Goal: Task Accomplishment & Management: Manage account settings

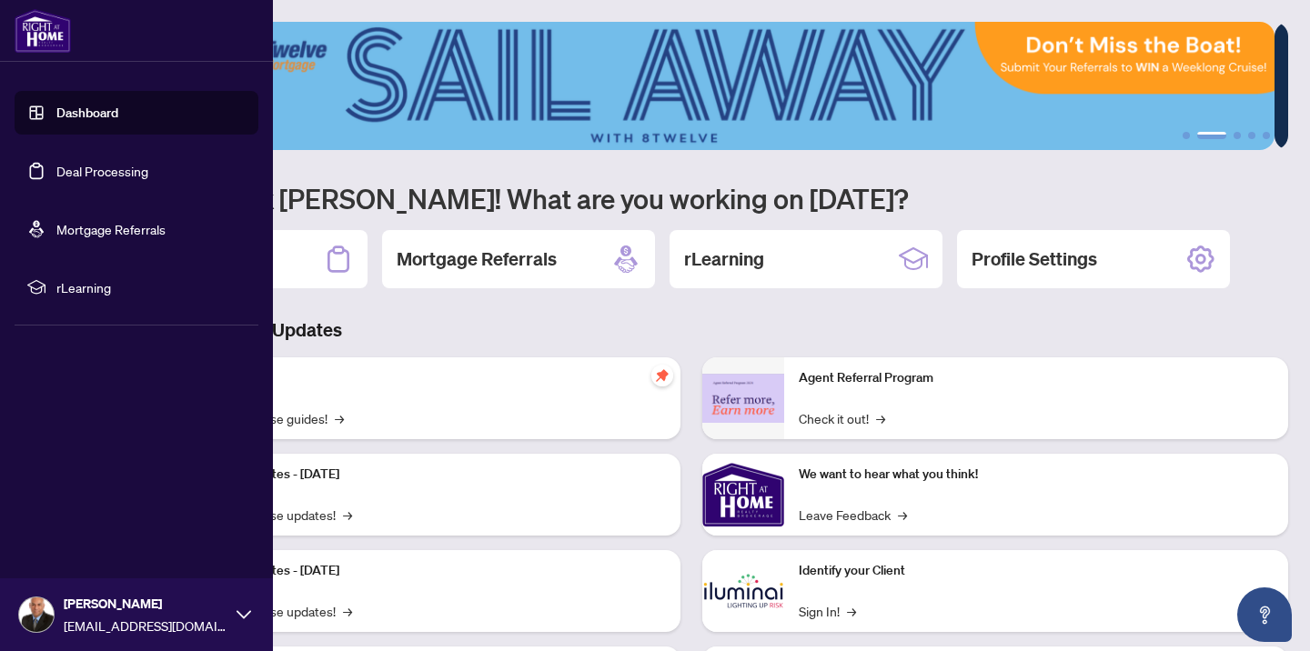
click at [79, 170] on link "Deal Processing" at bounding box center [102, 171] width 92 height 16
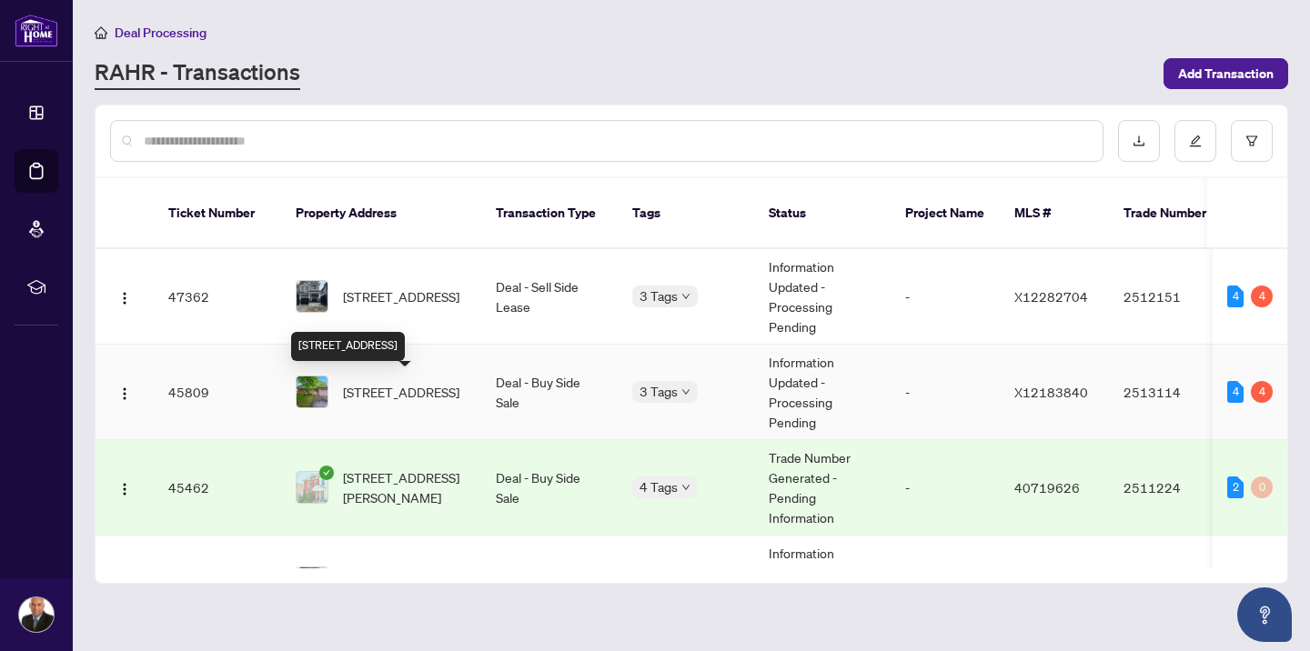
click at [399, 382] on span "[STREET_ADDRESS]" at bounding box center [401, 392] width 116 height 20
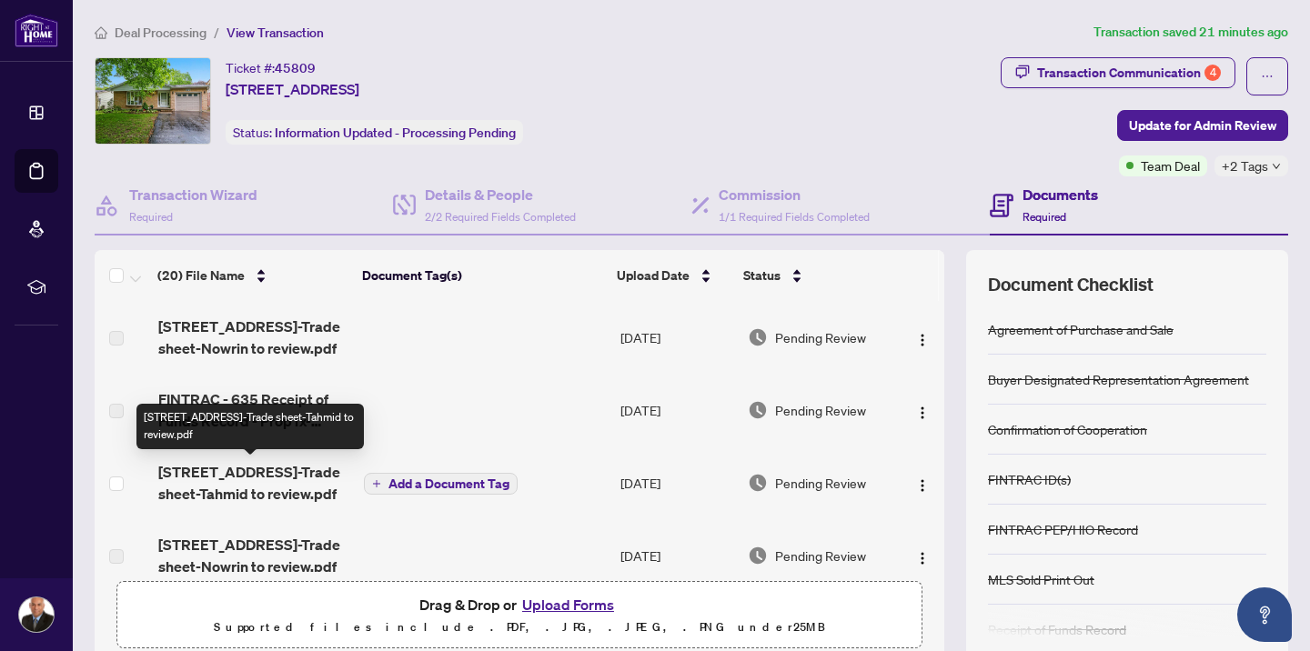
click at [272, 478] on span "[STREET_ADDRESS]-Trade sheet-Tahmid to review.pdf" at bounding box center [253, 483] width 191 height 44
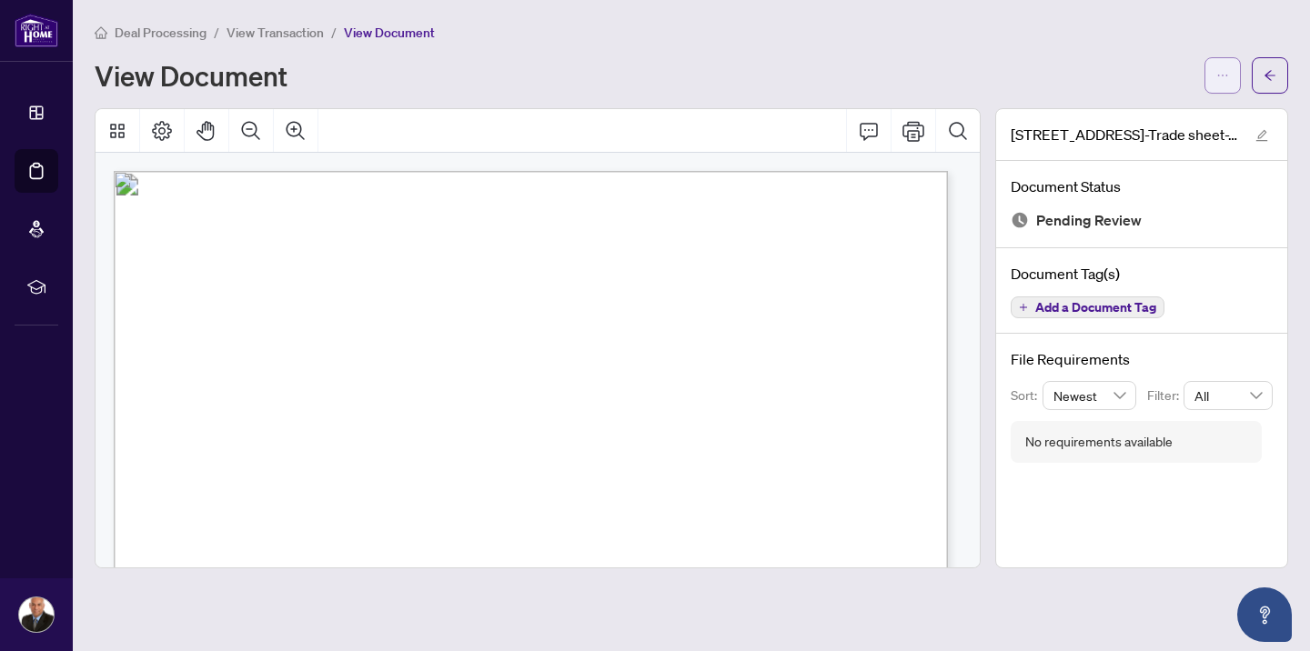
click at [1229, 79] on button "button" at bounding box center [1222, 75] width 36 height 36
click at [1185, 116] on span "Download" at bounding box center [1157, 116] width 138 height 20
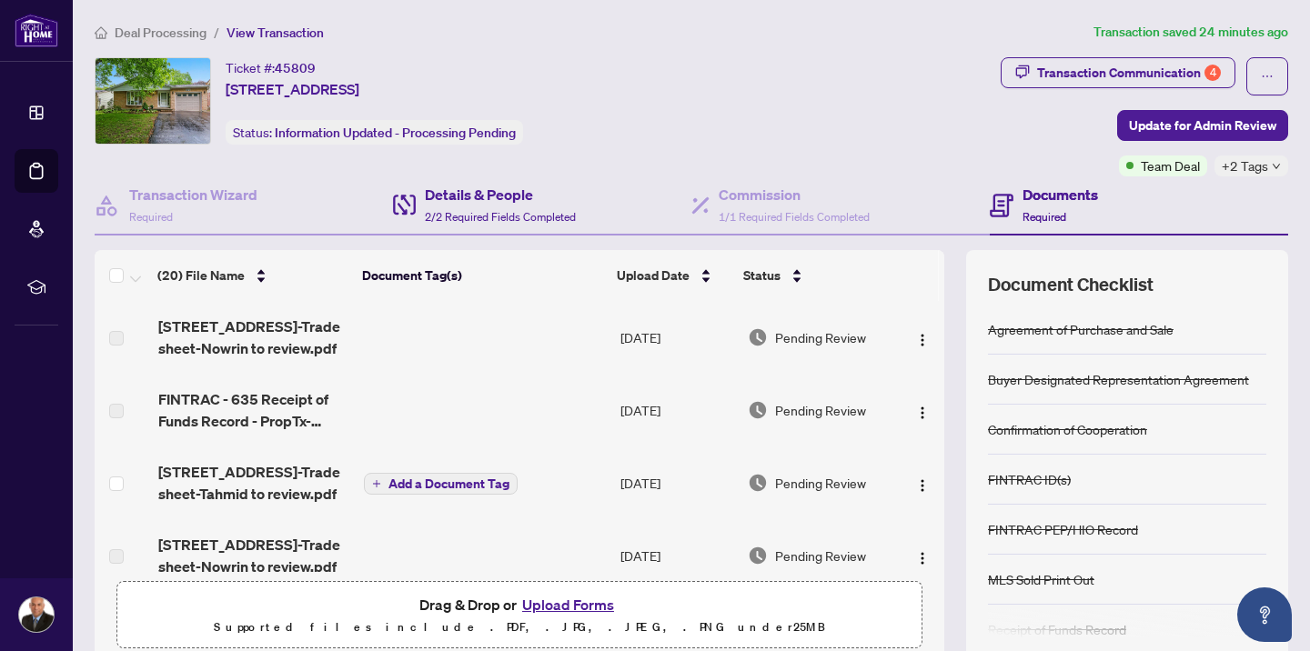
scroll to position [138, 0]
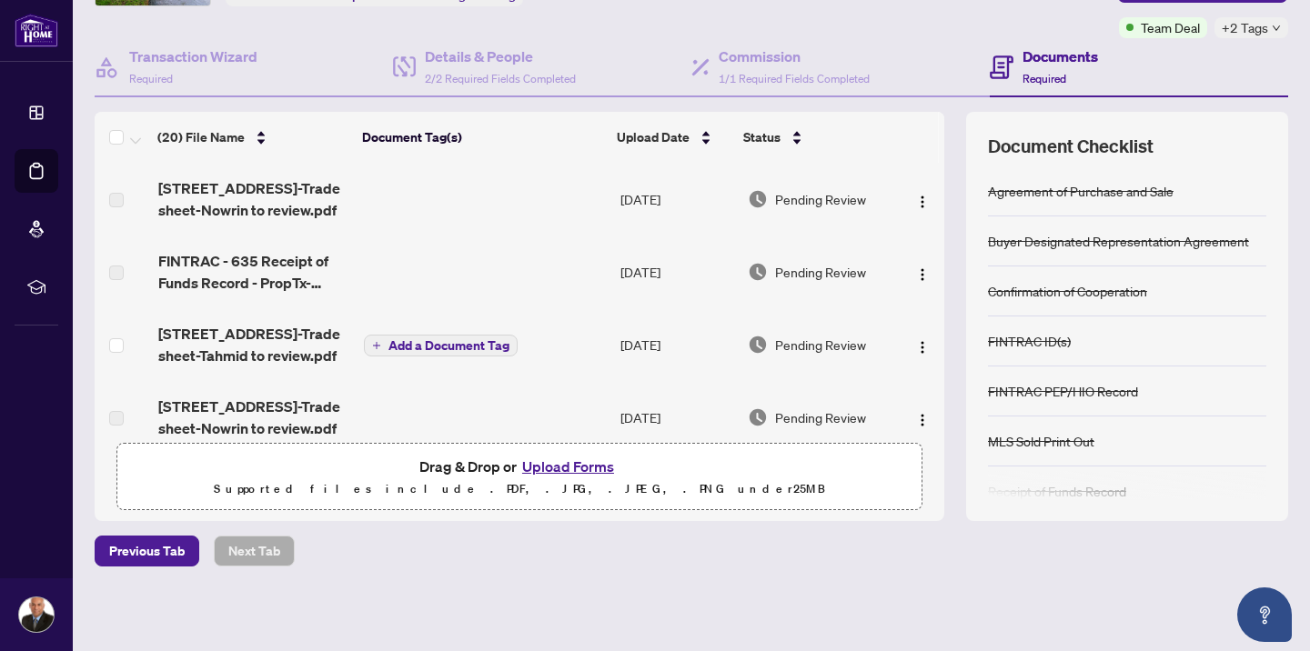
click at [556, 469] on button "Upload Forms" at bounding box center [568, 467] width 103 height 24
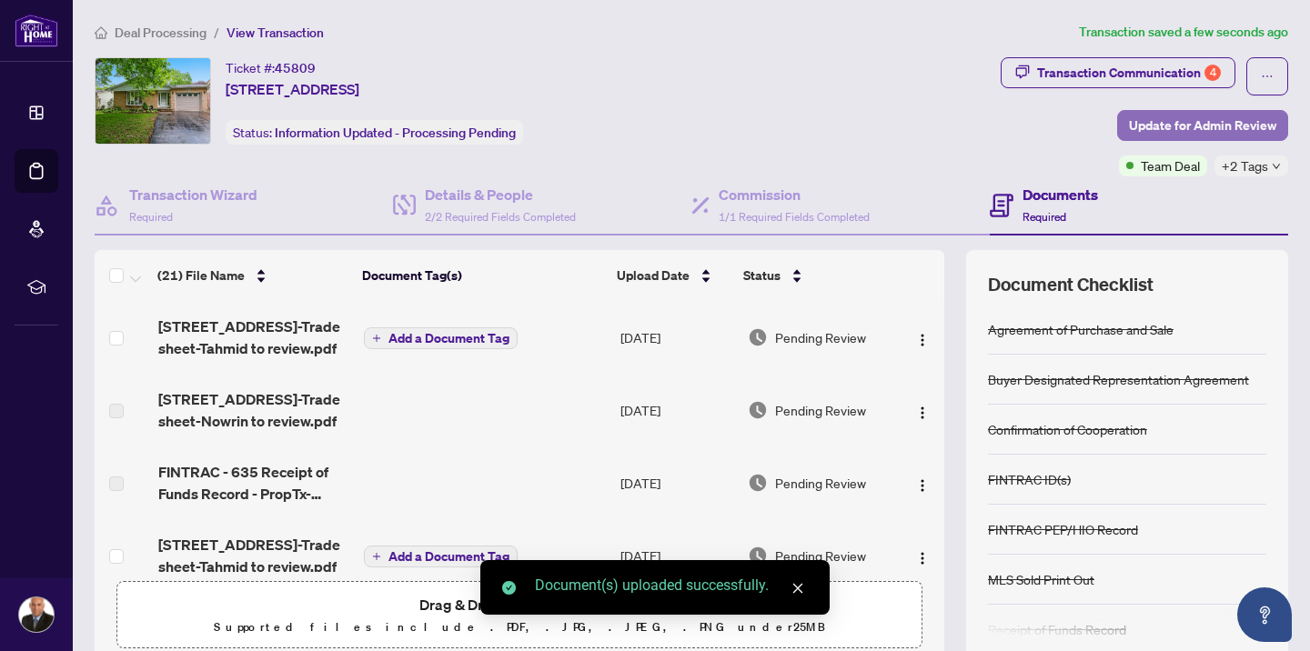
click at [1136, 125] on span "Update for Admin Review" at bounding box center [1202, 125] width 147 height 29
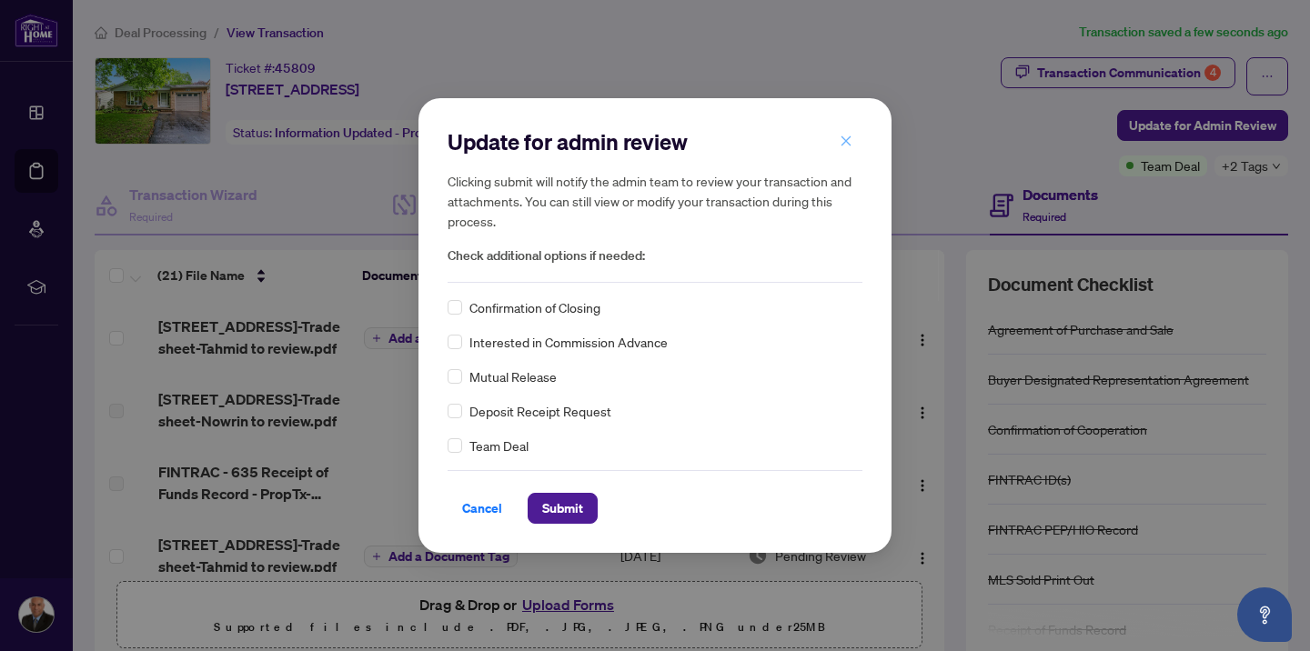
click at [847, 140] on icon "close" at bounding box center [846, 141] width 13 height 13
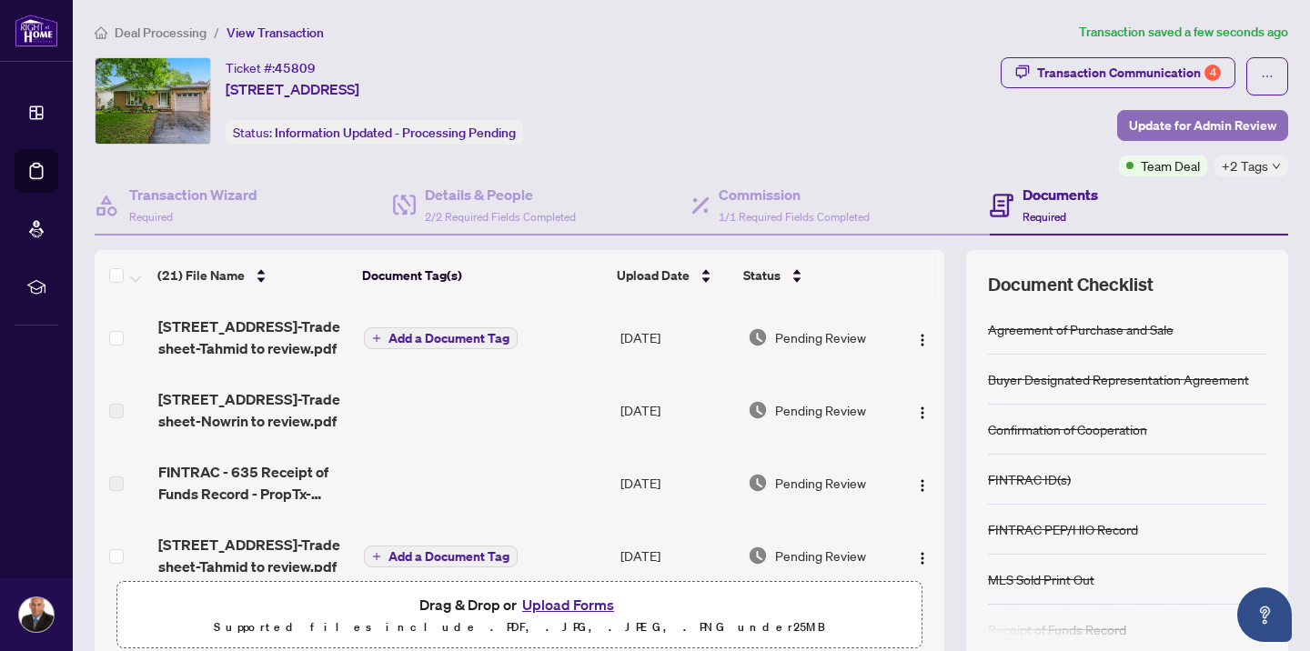
click at [1149, 126] on span "Update for Admin Review" at bounding box center [1202, 125] width 147 height 29
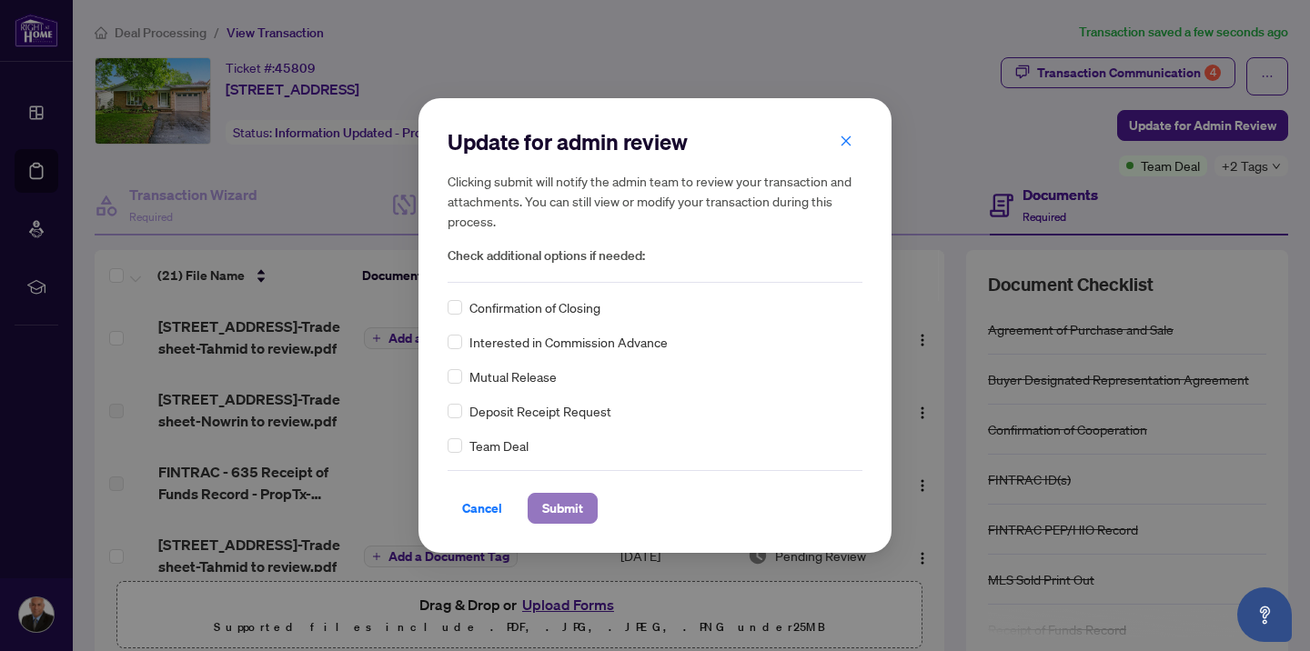
click at [566, 505] on span "Submit" at bounding box center [562, 508] width 41 height 29
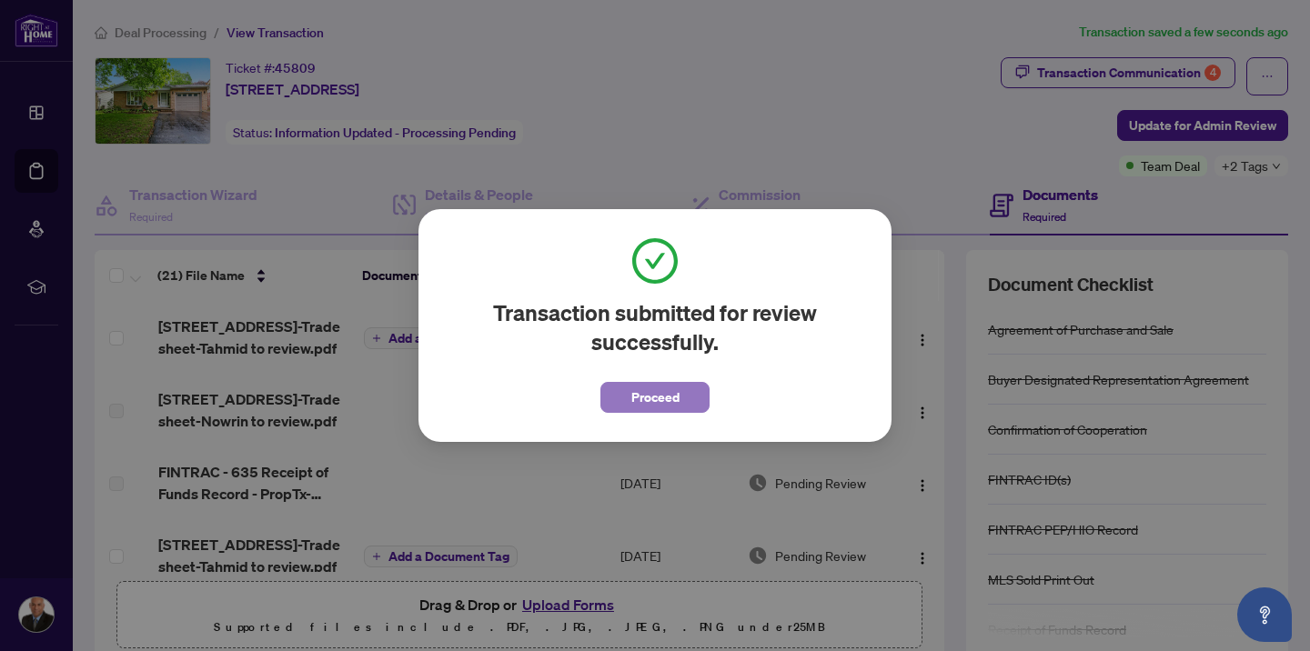
click at [673, 404] on span "Proceed" at bounding box center [655, 397] width 48 height 29
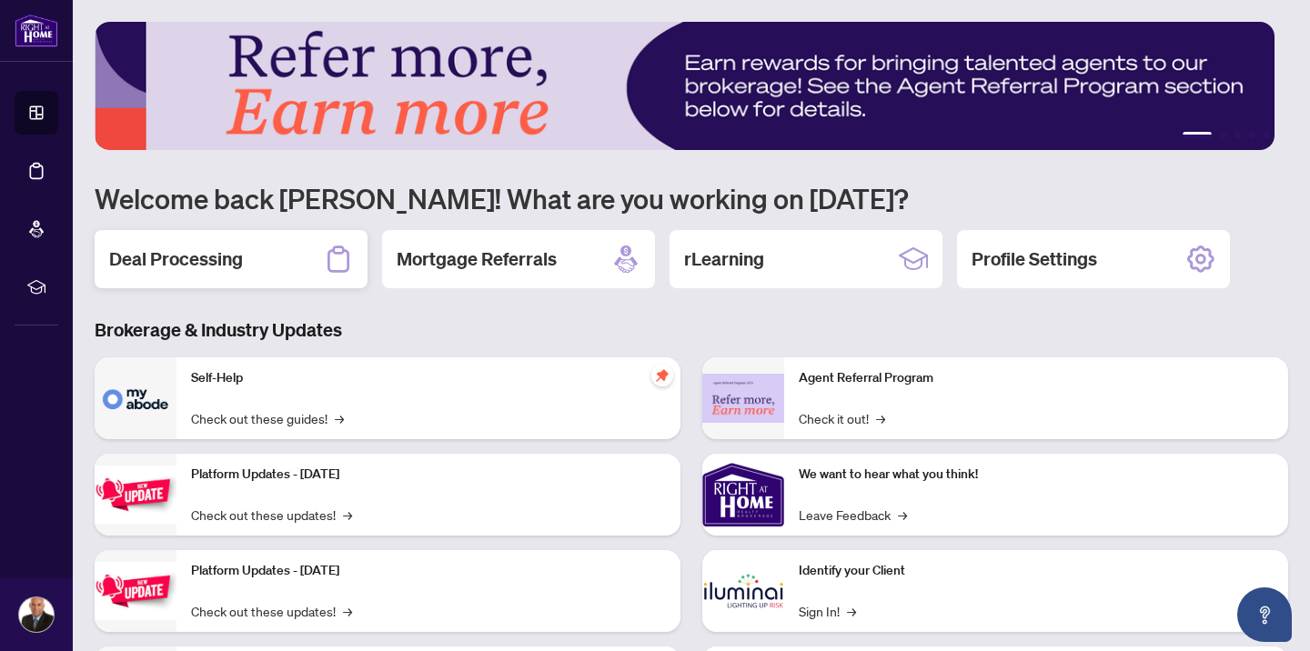
click at [184, 264] on h2 "Deal Processing" at bounding box center [176, 259] width 134 height 25
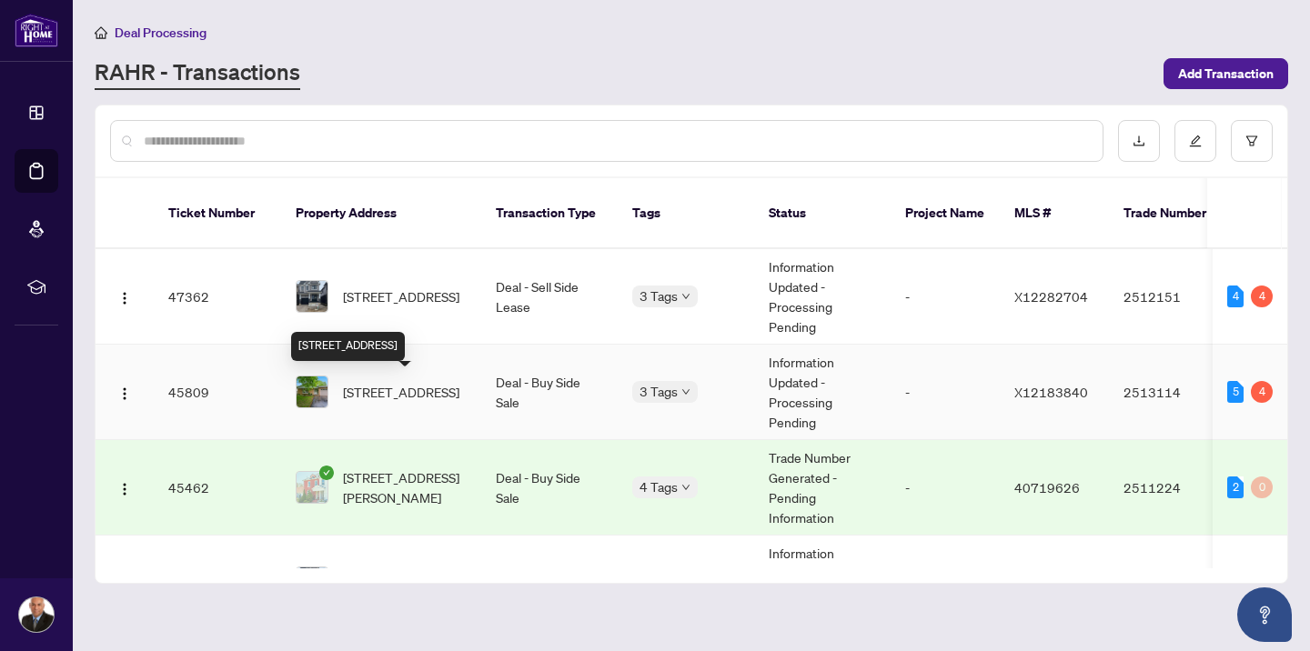
click at [364, 388] on span "[STREET_ADDRESS]" at bounding box center [401, 392] width 116 height 20
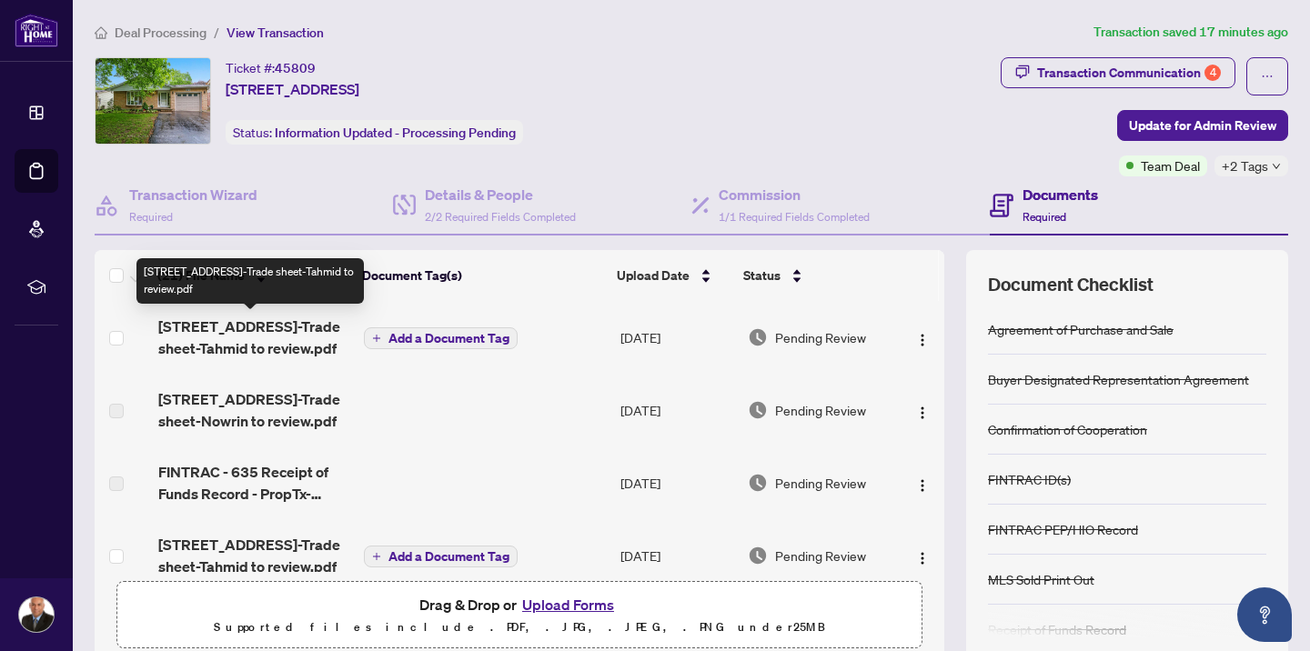
click at [322, 338] on span "[STREET_ADDRESS]-Trade sheet-Tahmid to review.pdf" at bounding box center [253, 338] width 191 height 44
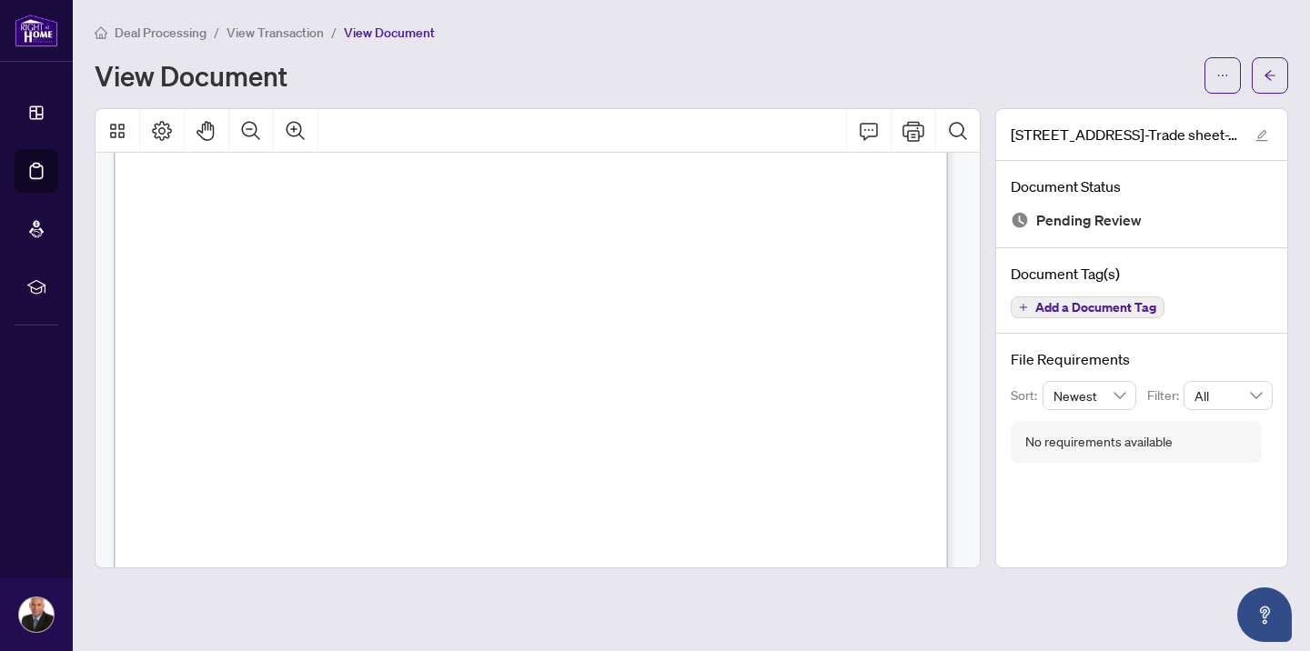
scroll to position [631, 0]
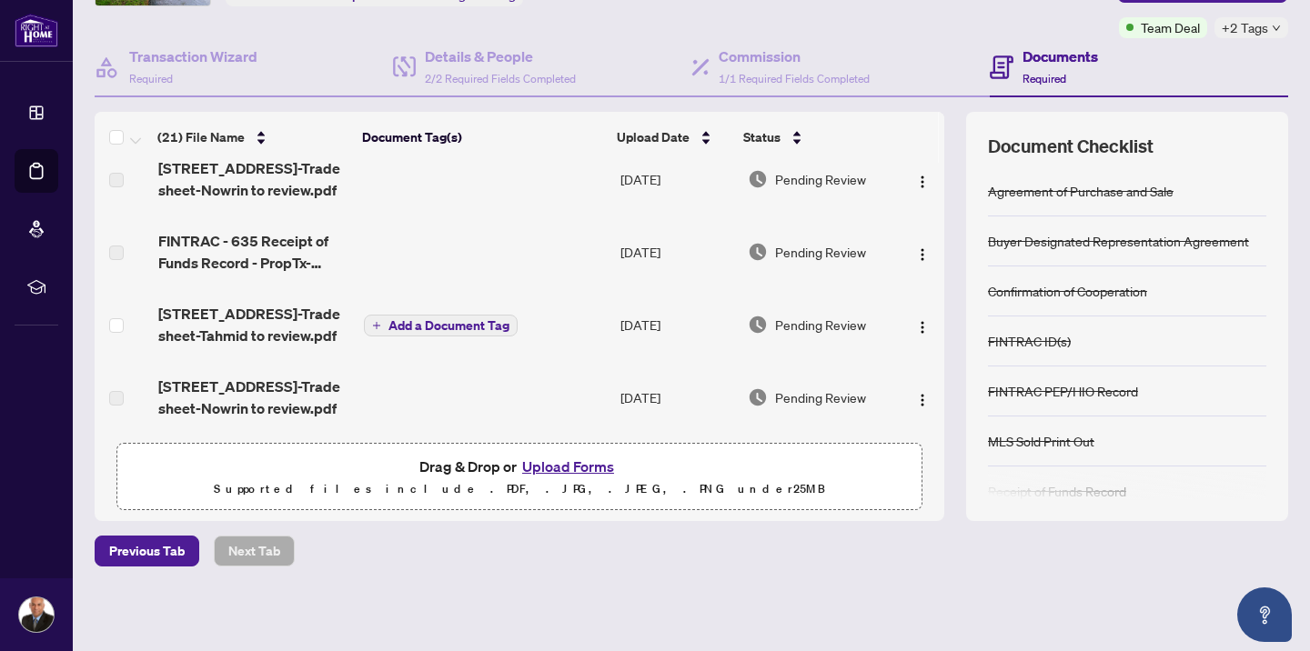
scroll to position [147, 0]
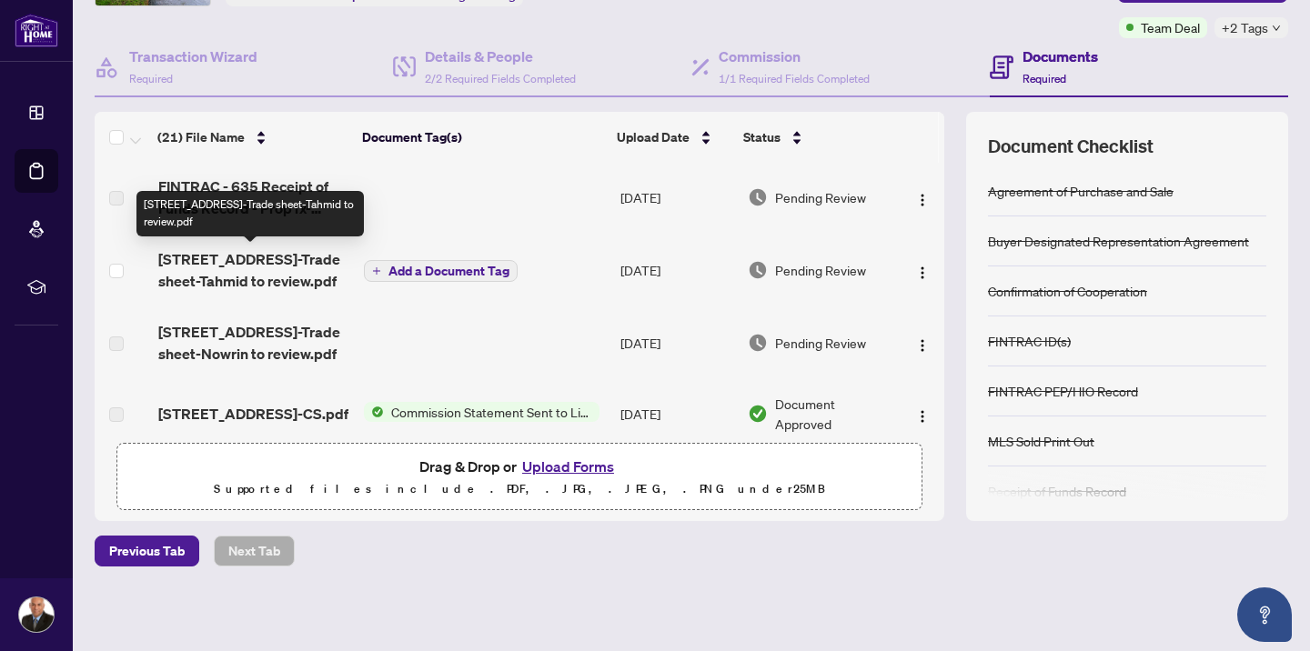
click at [297, 281] on span "[STREET_ADDRESS]-Trade sheet-Tahmid to review.pdf" at bounding box center [253, 270] width 191 height 44
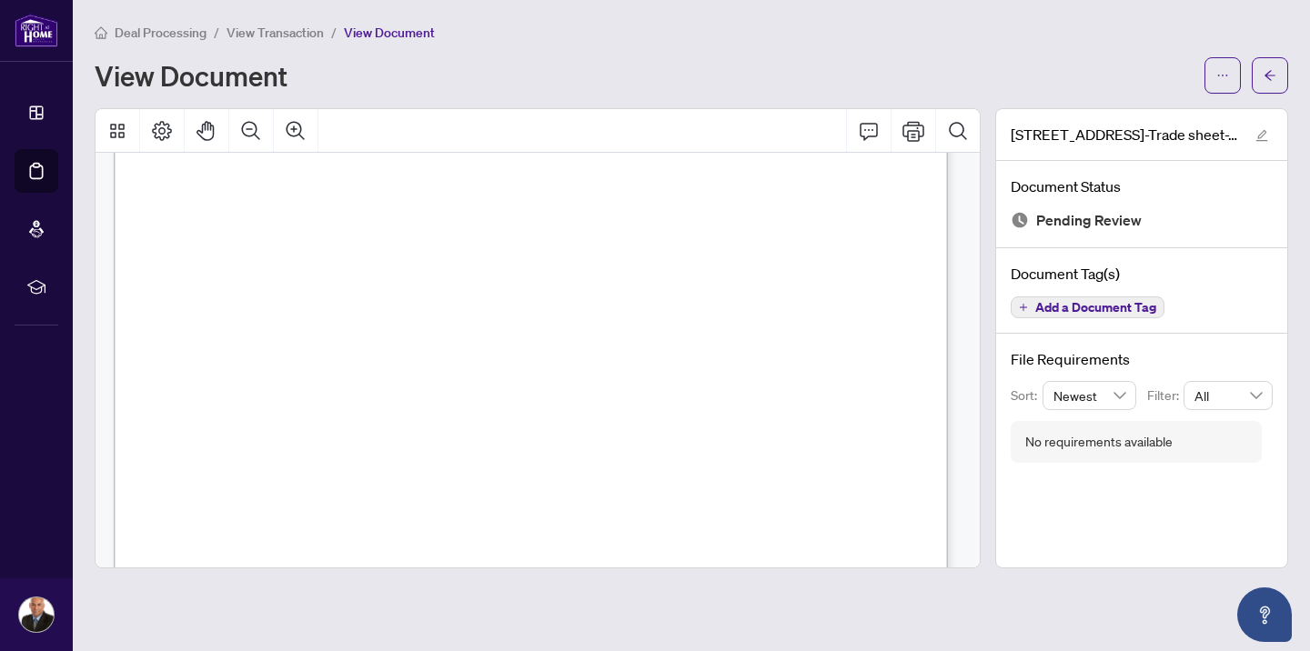
scroll to position [545, 0]
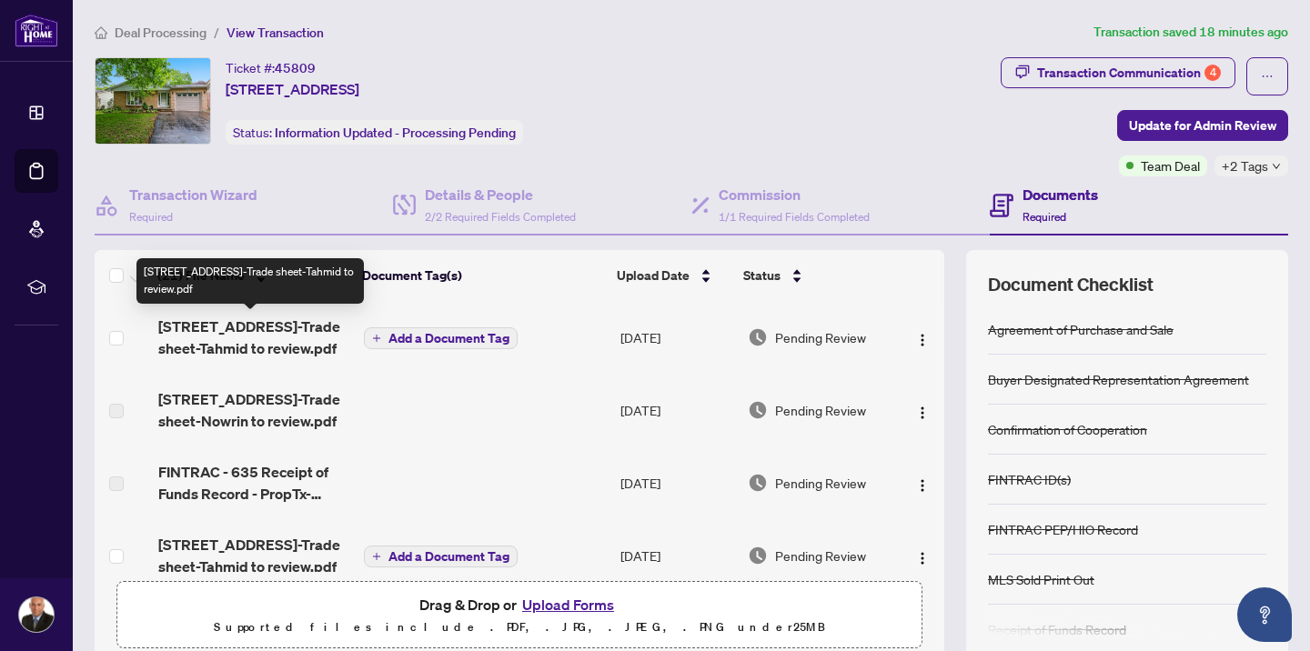
click at [290, 346] on span "[STREET_ADDRESS]-Trade sheet-Tahmid to review.pdf" at bounding box center [253, 338] width 191 height 44
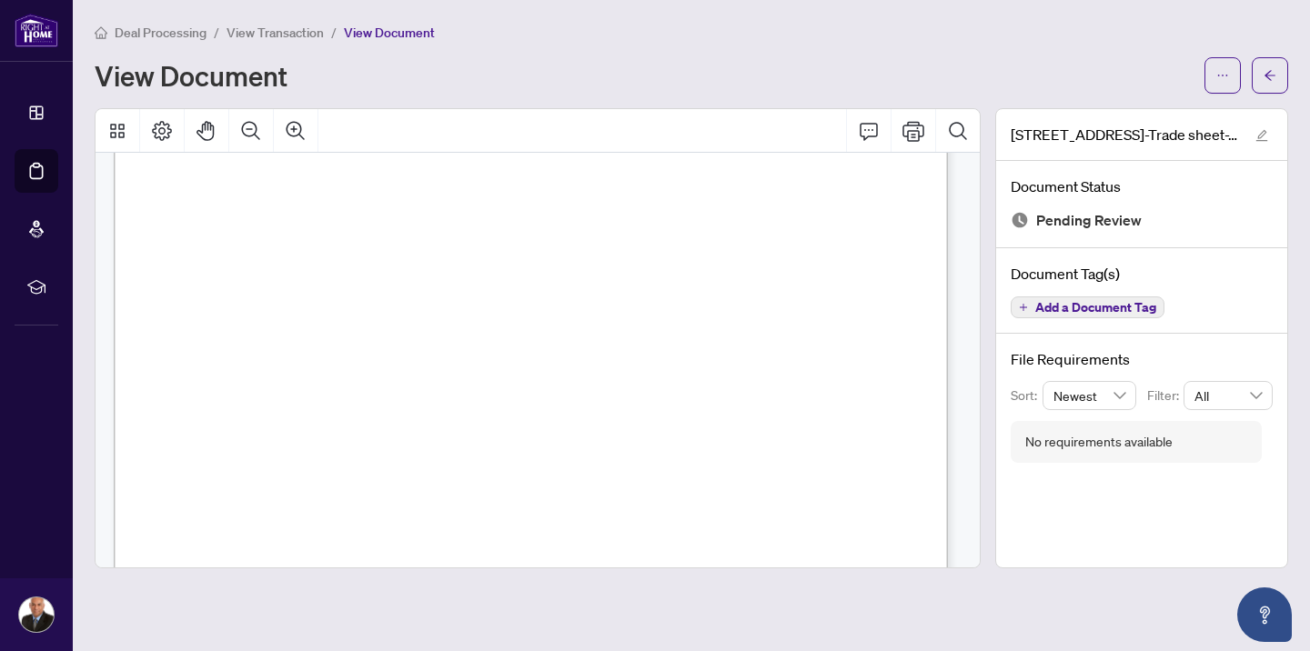
scroll to position [559, 0]
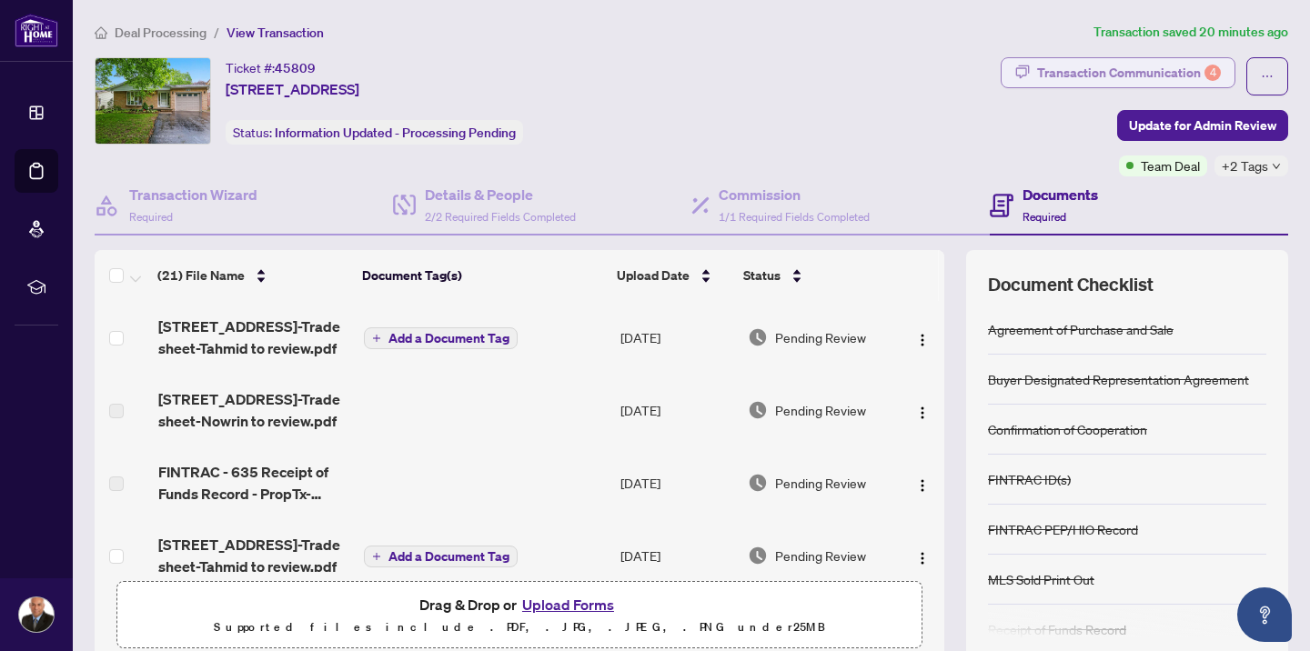
click at [1049, 72] on div "Transaction Communication 4" at bounding box center [1129, 72] width 184 height 29
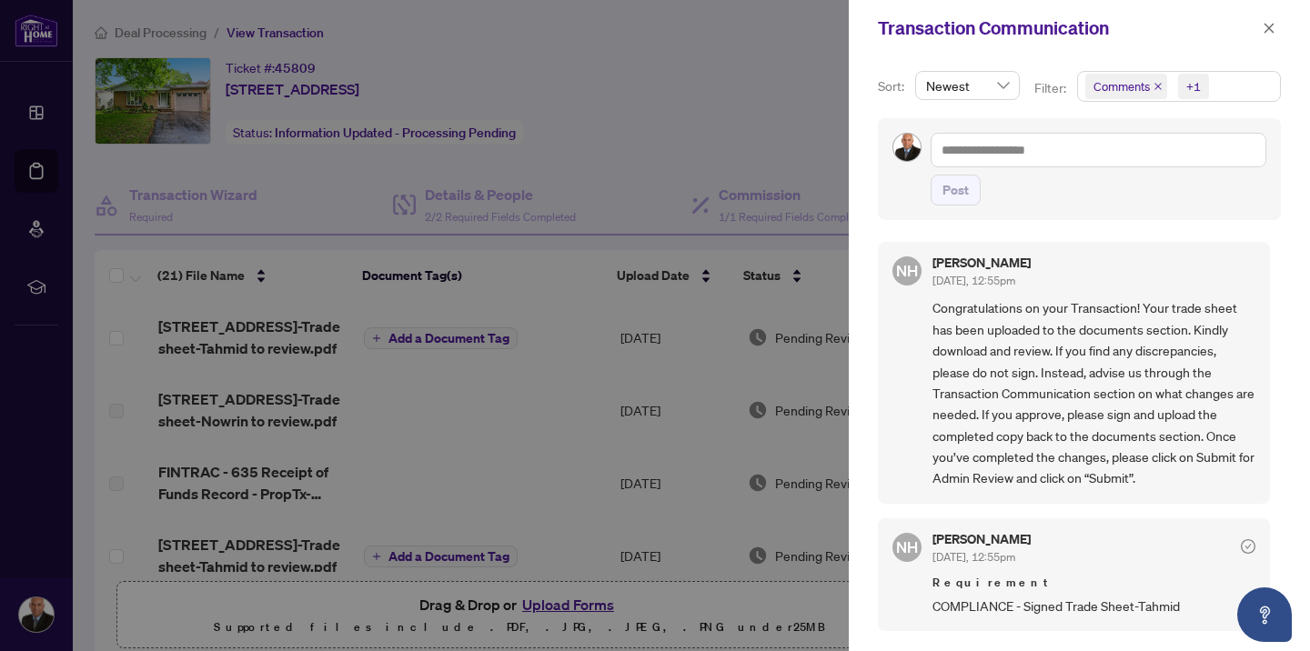
click at [783, 102] on div at bounding box center [655, 325] width 1310 height 651
click at [1267, 23] on icon "close" at bounding box center [1269, 28] width 13 height 13
